Goal: Task Accomplishment & Management: Manage account settings

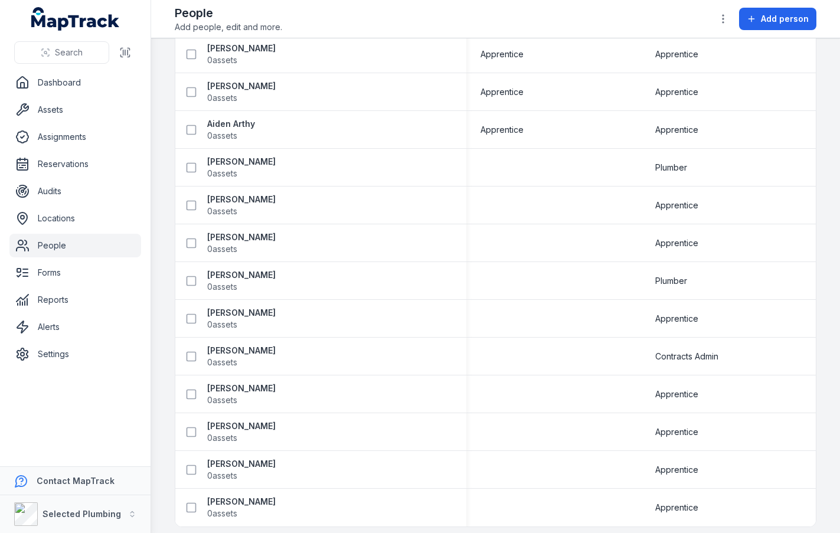
scroll to position [2583, 0]
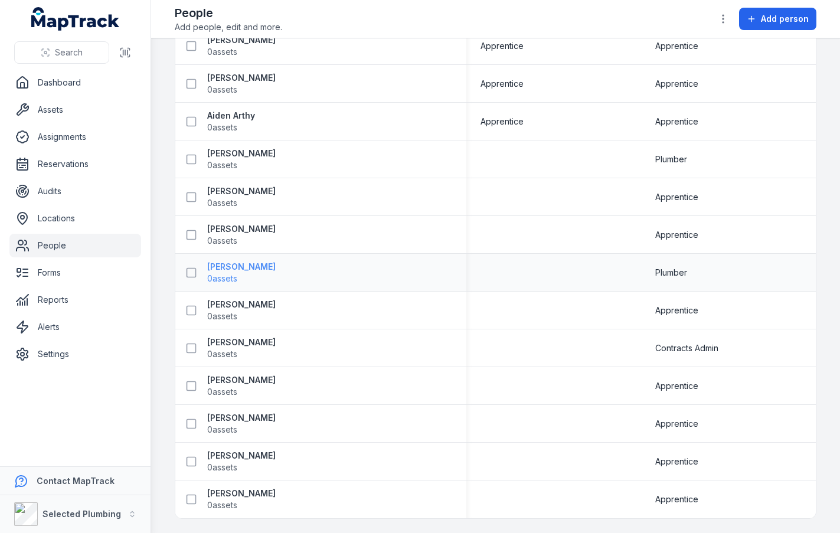
click at [264, 266] on strong "[PERSON_NAME]" at bounding box center [241, 267] width 68 height 12
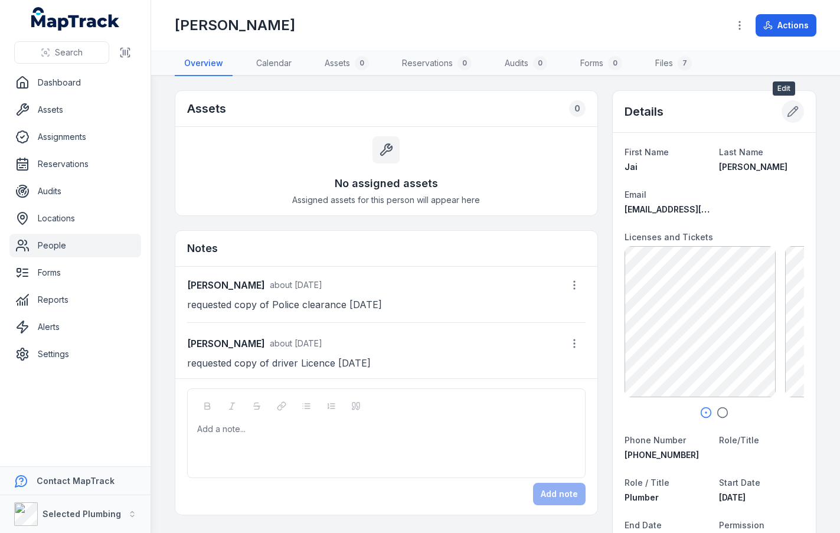
click at [783, 105] on button at bounding box center [792, 111] width 22 height 22
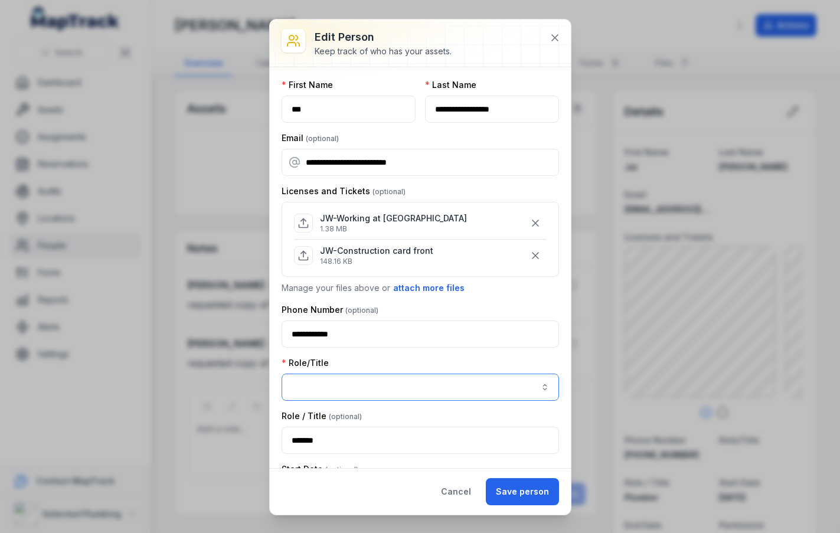
click at [458, 385] on button "button" at bounding box center [419, 387] width 277 height 27
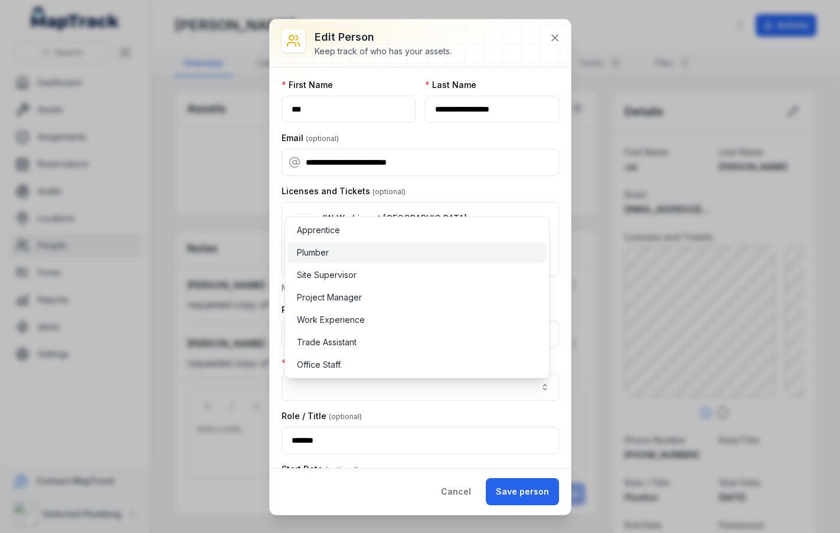
click at [390, 256] on div "Plumber" at bounding box center [417, 253] width 240 height 12
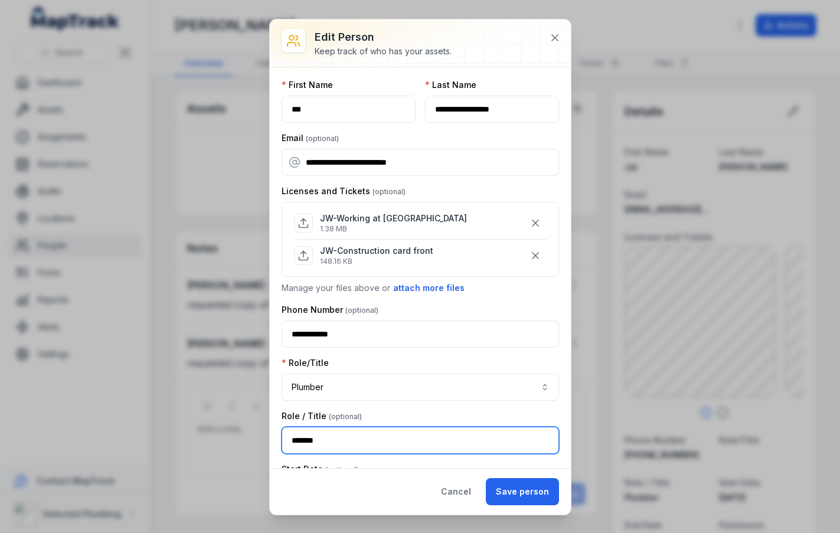
click at [399, 436] on input "*******" at bounding box center [419, 440] width 277 height 27
type input "*"
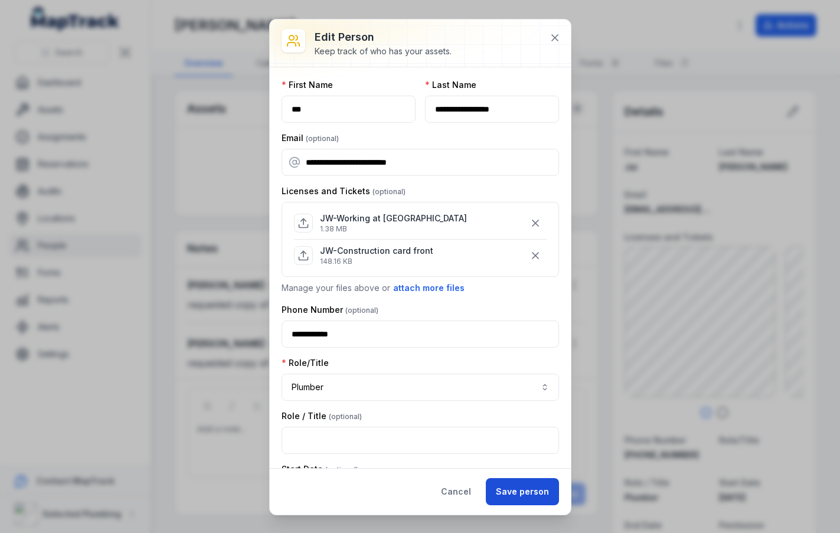
click at [520, 480] on button "Save person" at bounding box center [522, 491] width 73 height 27
